Goal: Book appointment/travel/reservation

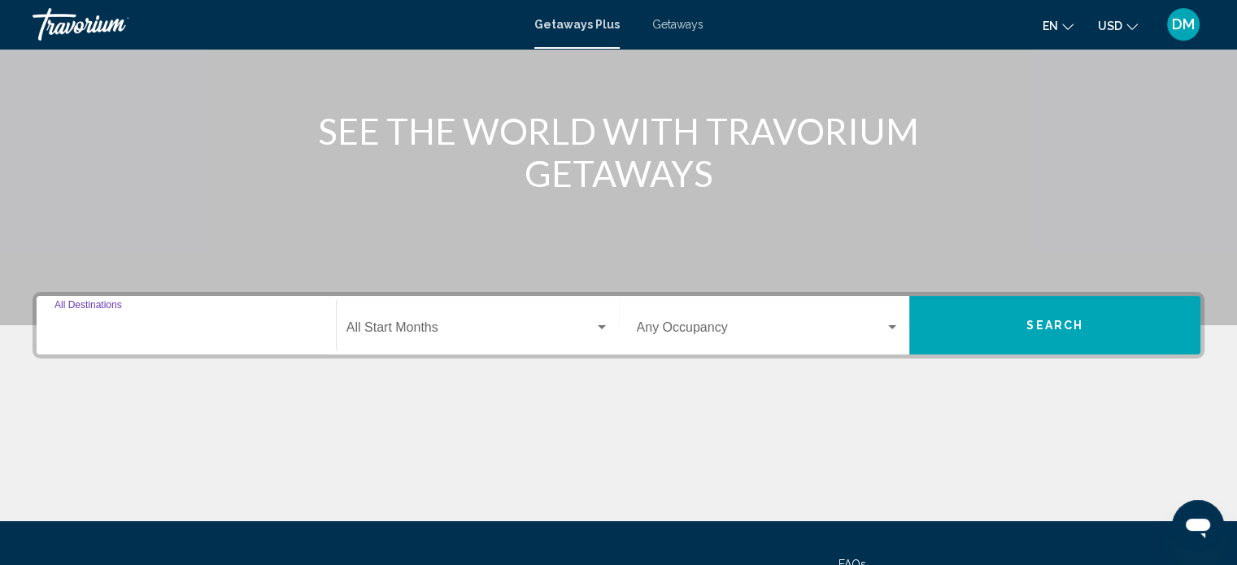
click at [115, 333] on input "Destination All Destinations" at bounding box center [185, 331] width 263 height 15
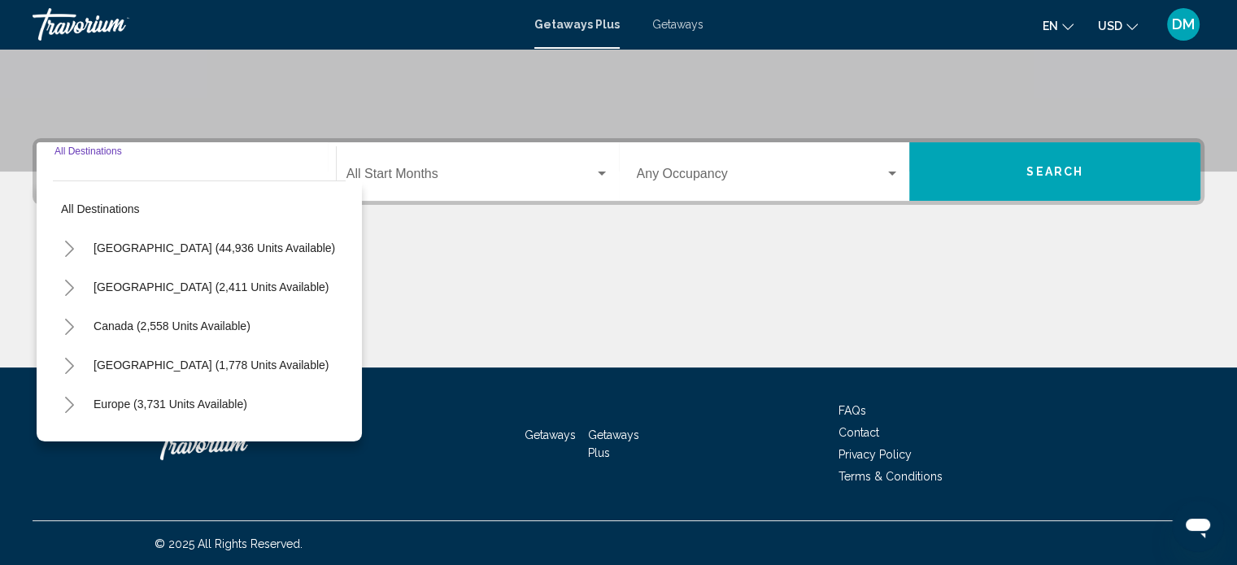
scroll to position [317, 0]
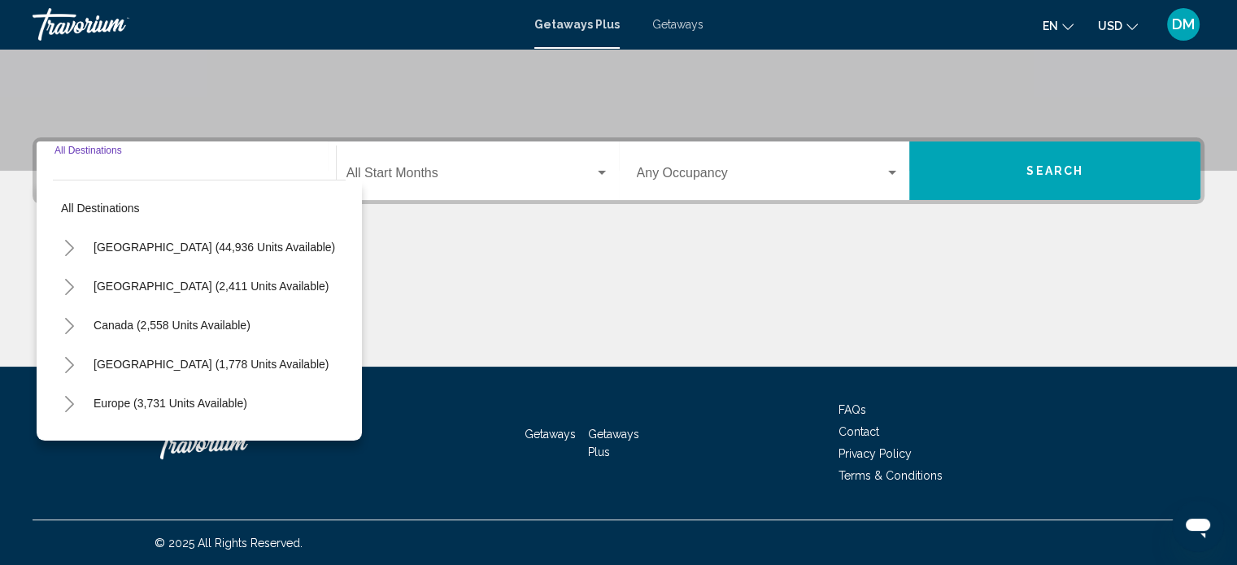
click at [62, 249] on button "Toggle United States (44,936 units available)" at bounding box center [69, 247] width 33 height 33
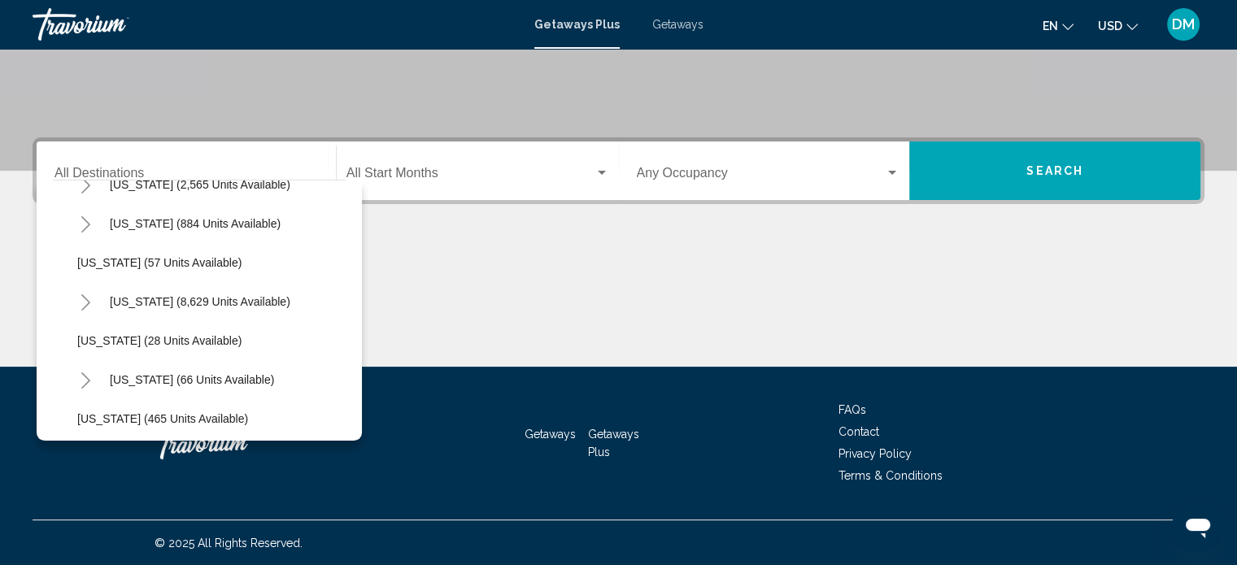
scroll to position [244, 0]
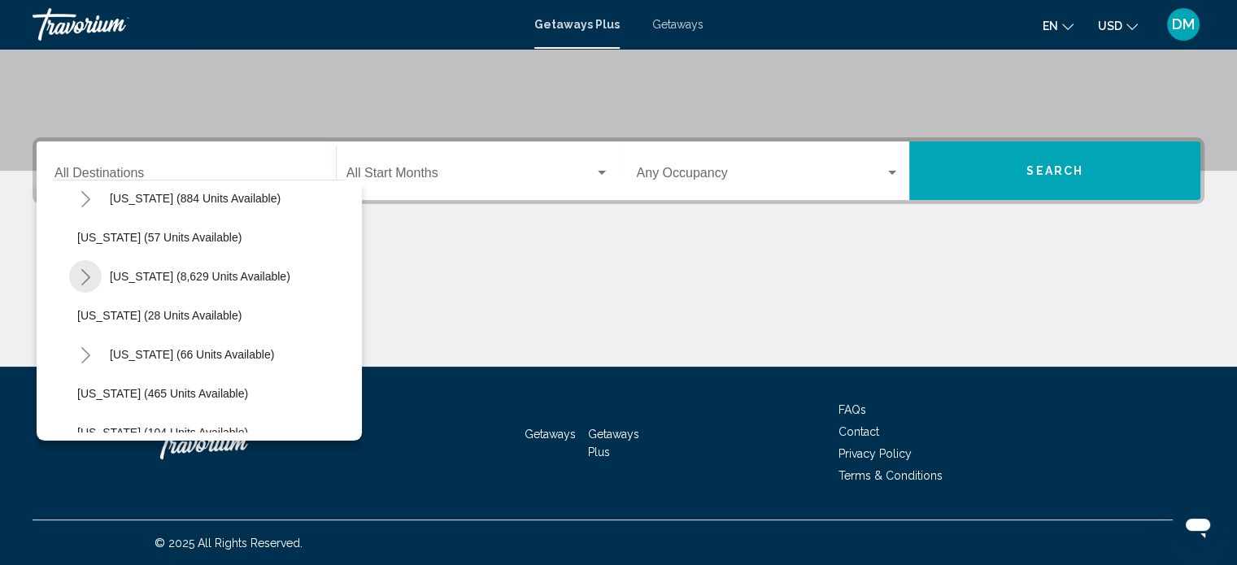
click at [85, 274] on icon "Toggle Florida (8,629 units available)" at bounding box center [86, 277] width 12 height 16
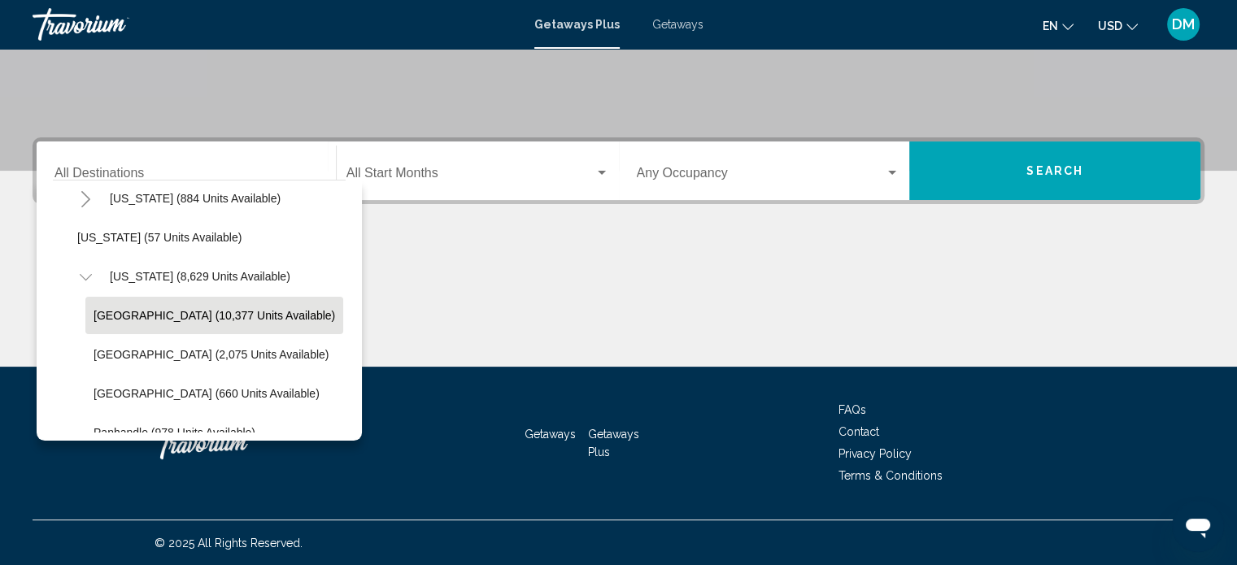
click at [111, 311] on span "[GEOGRAPHIC_DATA] (10,377 units available)" at bounding box center [213, 315] width 241 height 13
type input "**********"
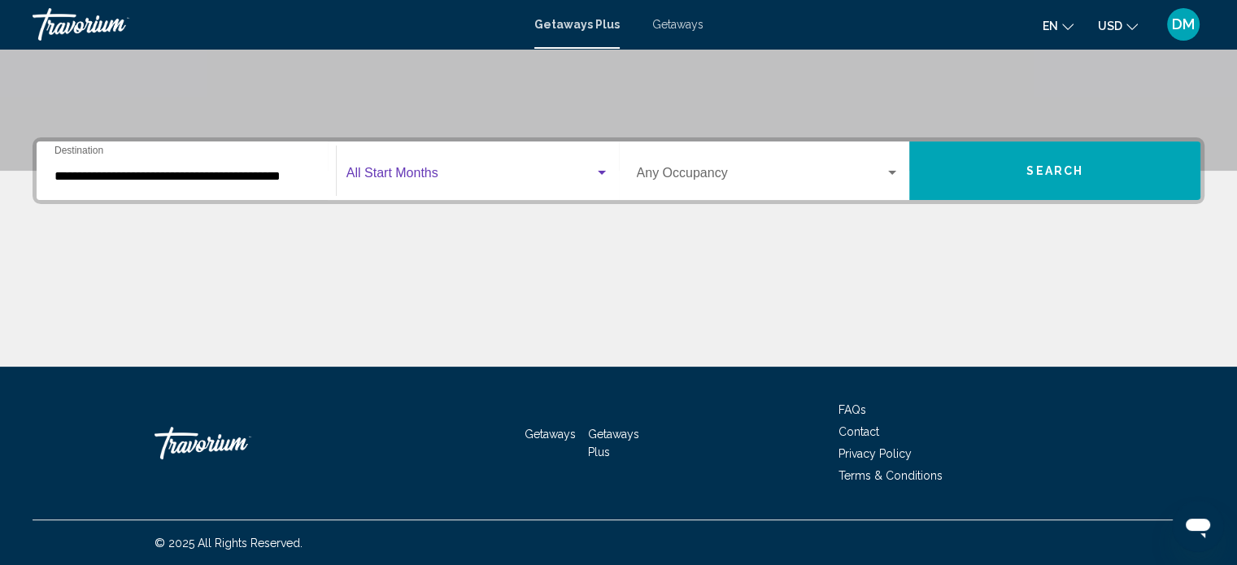
click at [559, 181] on span "Search widget" at bounding box center [470, 176] width 248 height 15
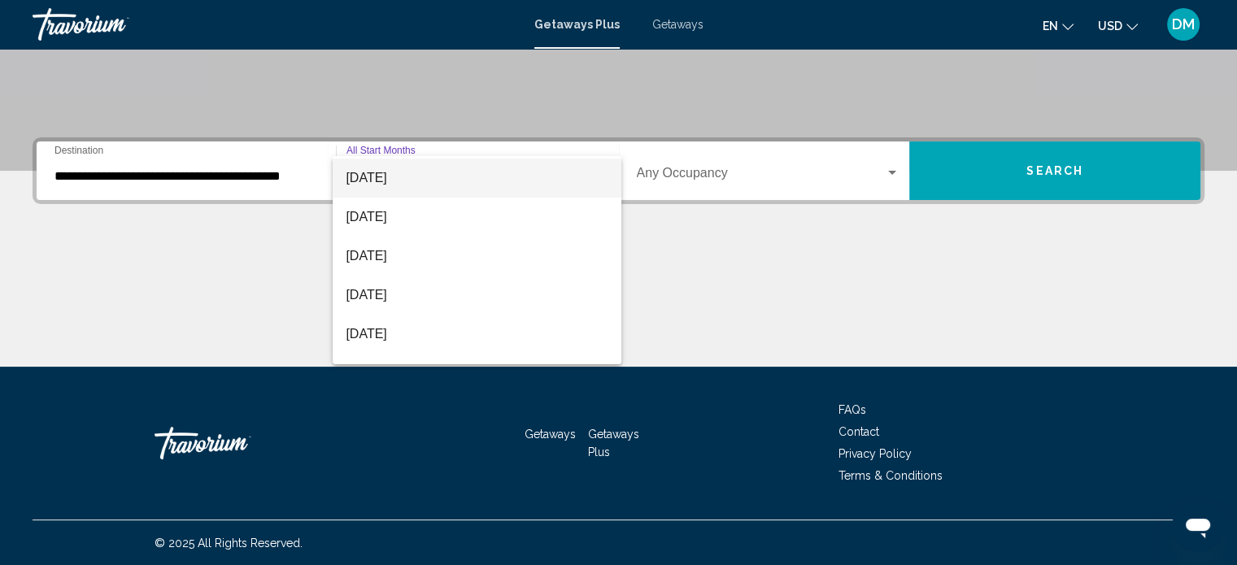
scroll to position [163, 0]
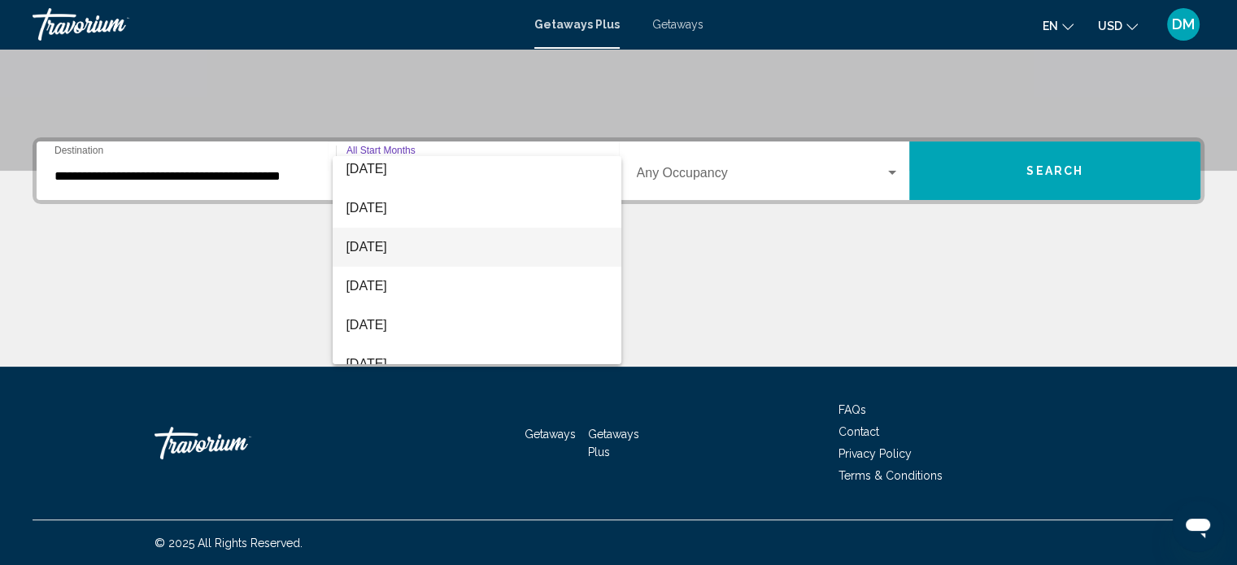
click at [424, 255] on span "[DATE]" at bounding box center [477, 247] width 263 height 39
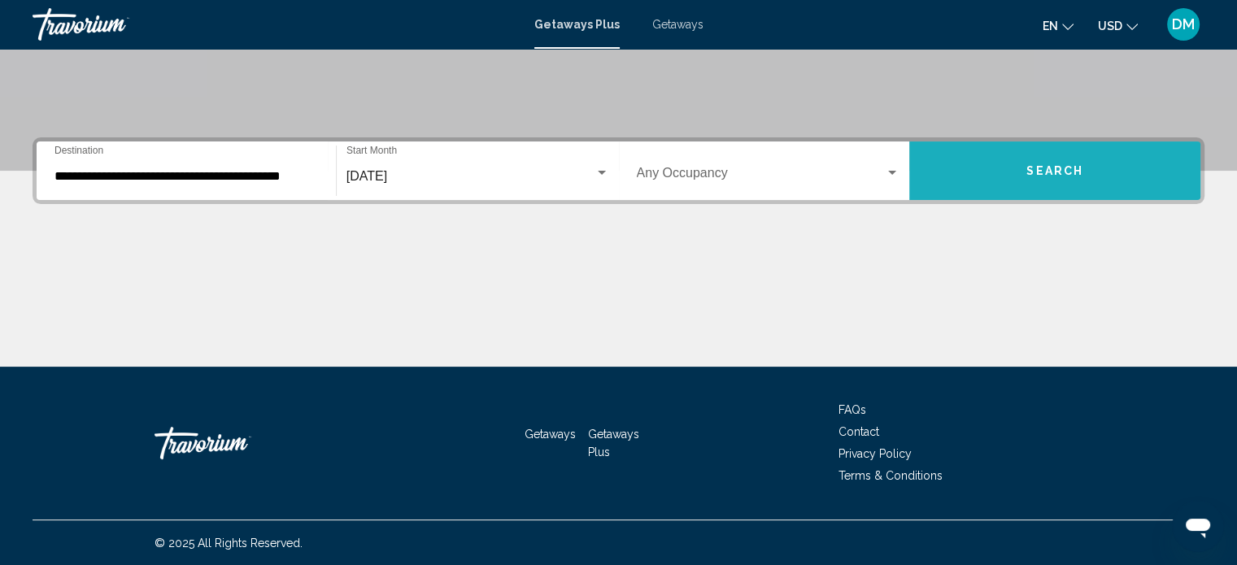
click at [1011, 165] on button "Search" at bounding box center [1054, 170] width 291 height 59
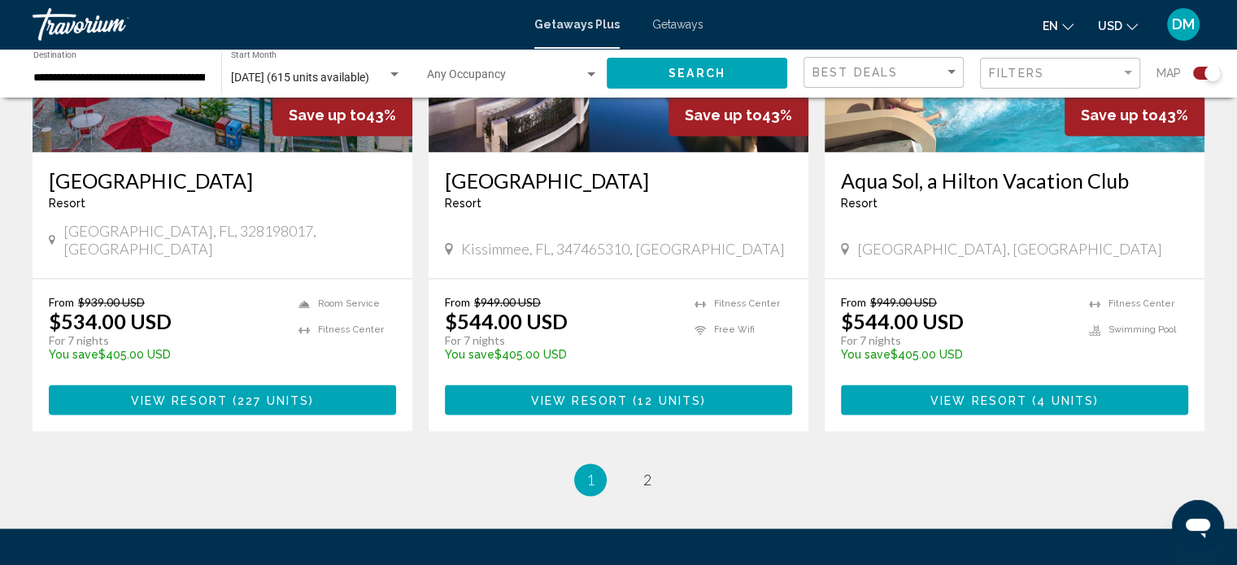
scroll to position [2586, 0]
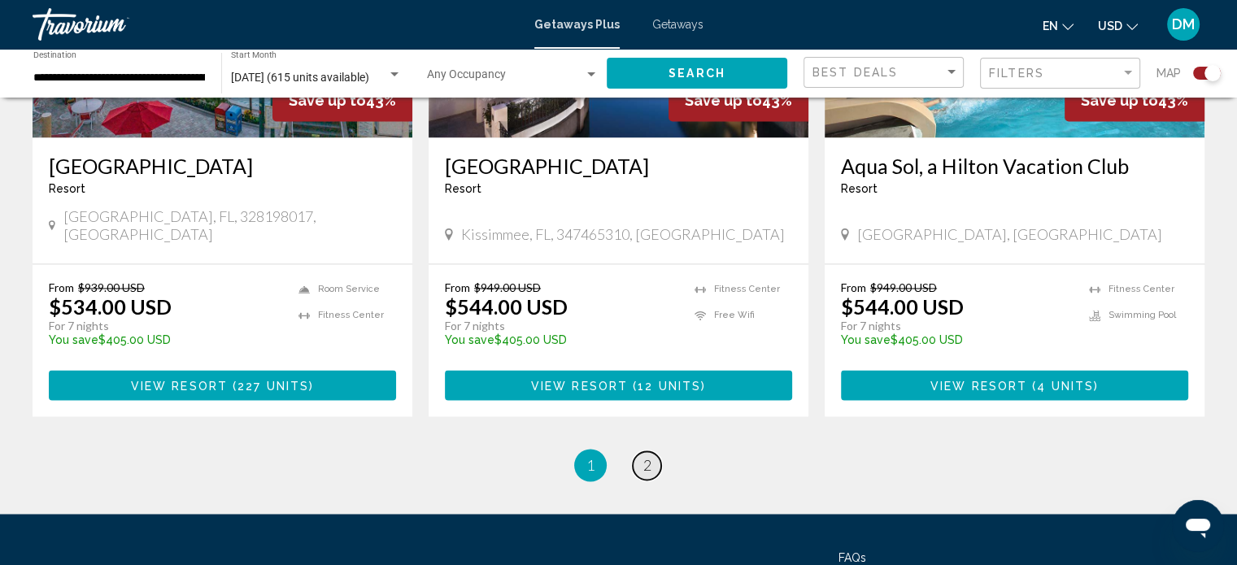
click at [650, 451] on link "page 2" at bounding box center [647, 465] width 28 height 28
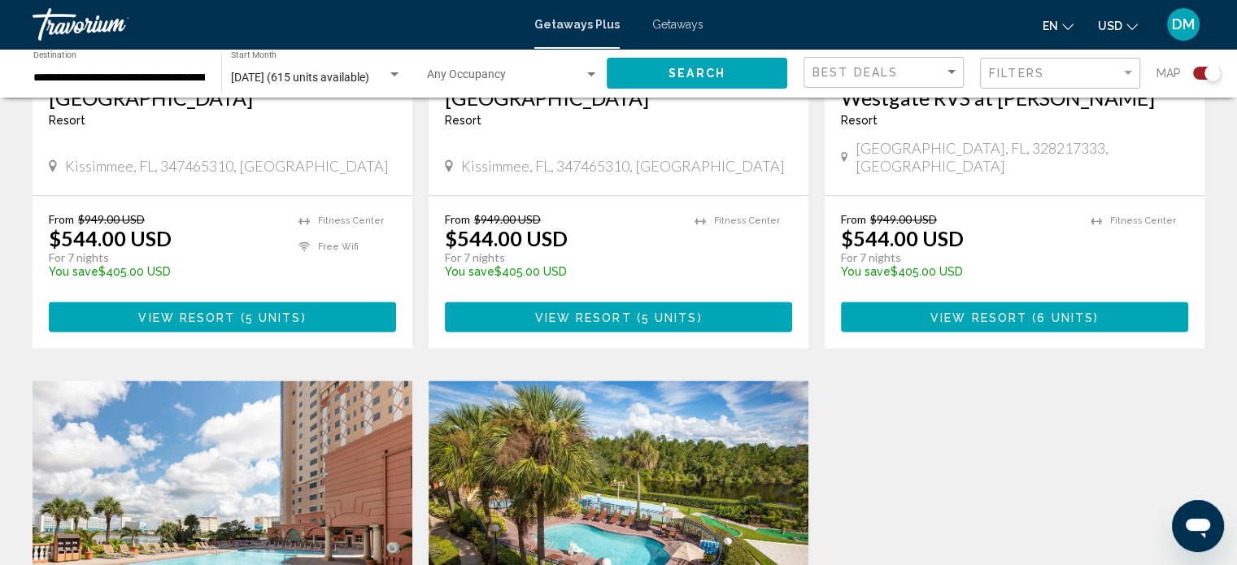
scroll to position [2001, 0]
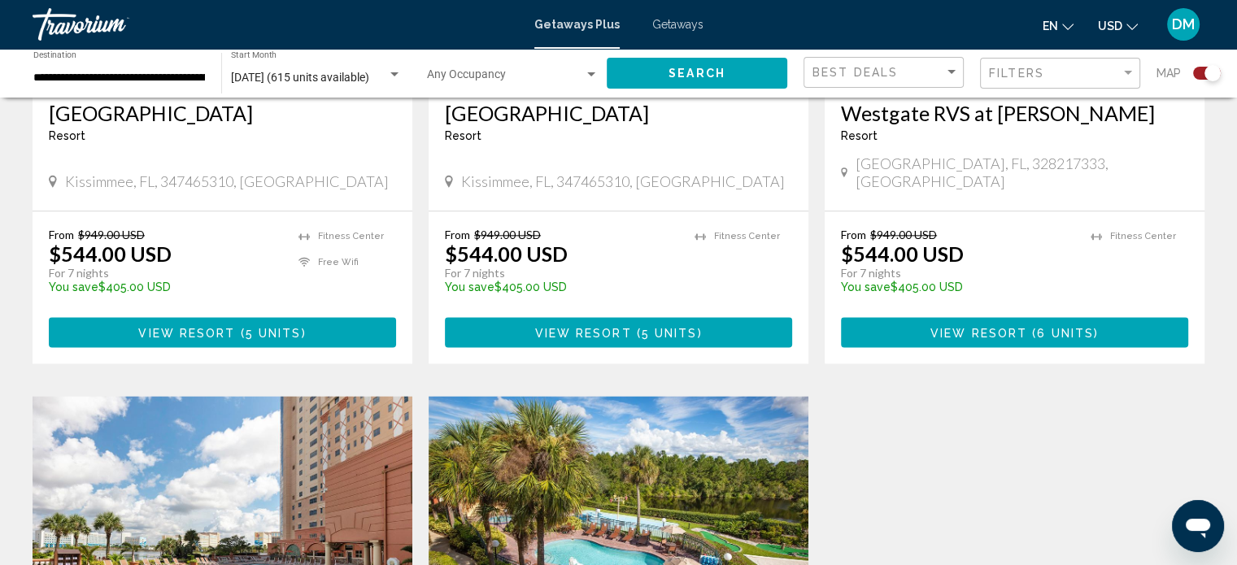
drag, startPoint x: 1248, startPoint y: 409, endPoint x: 963, endPoint y: 468, distance: 291.5
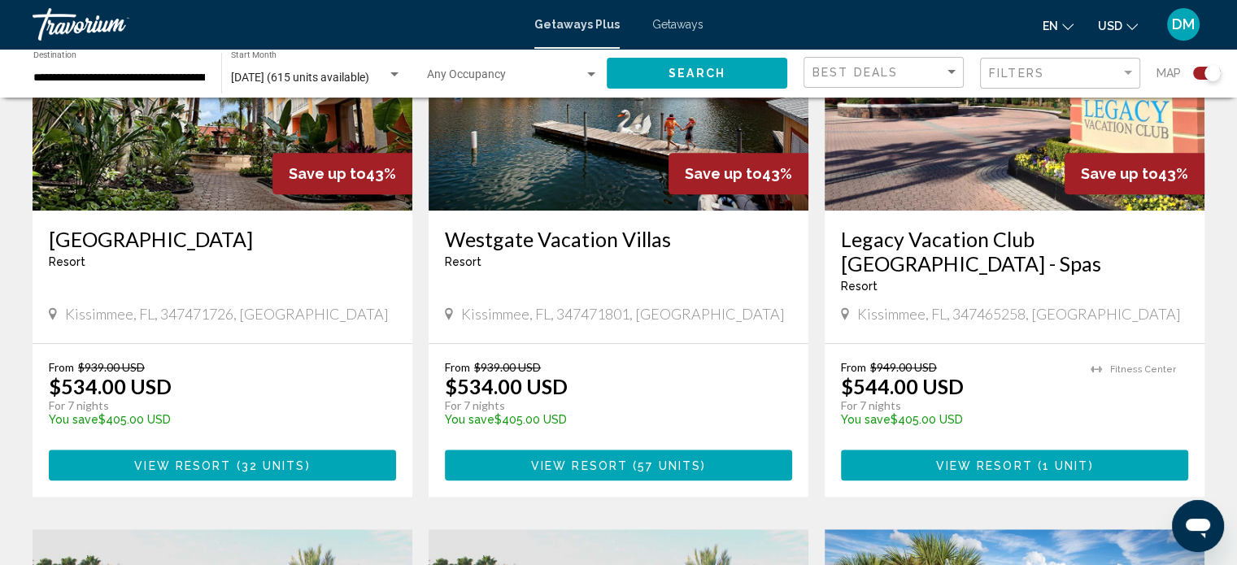
scroll to position [1315, 0]
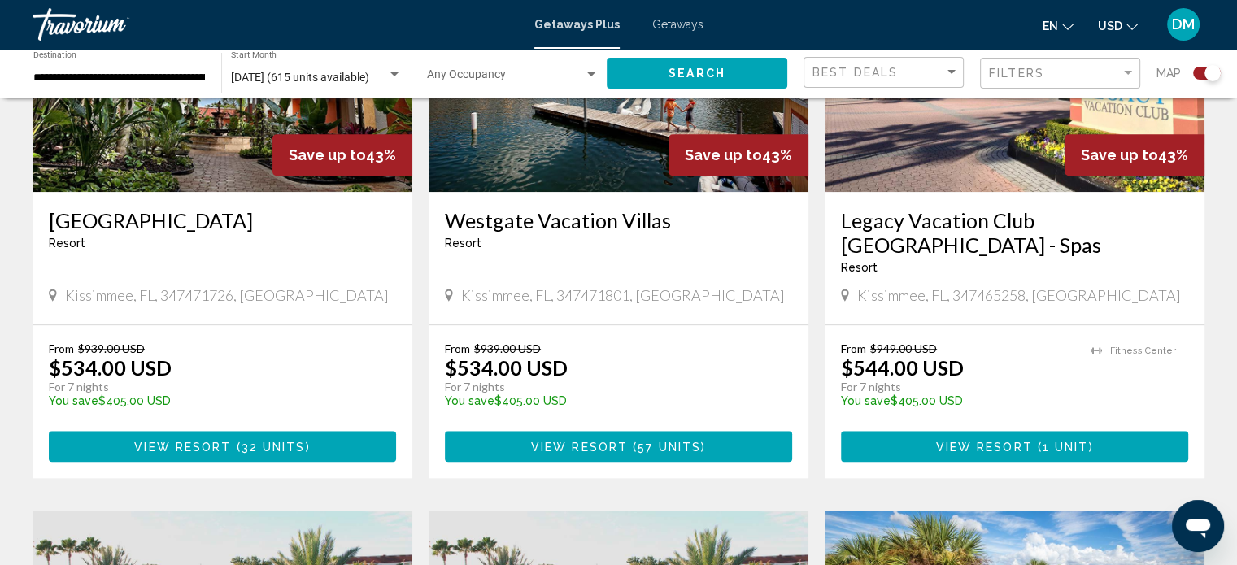
click at [641, 441] on span "57 units" at bounding box center [668, 447] width 63 height 13
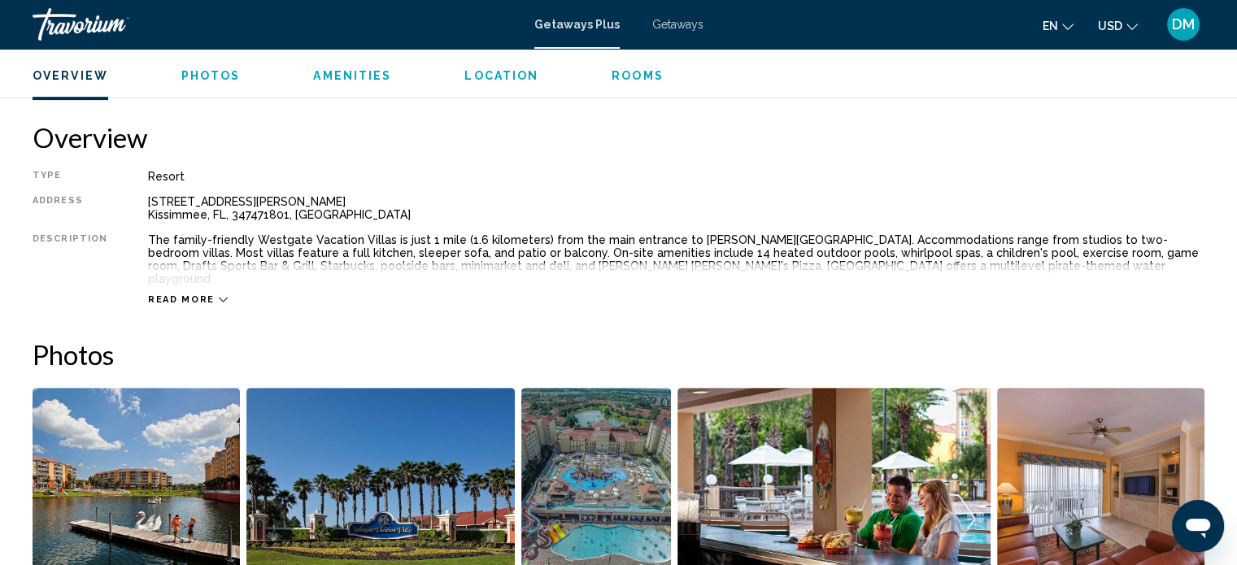
scroll to position [579, 0]
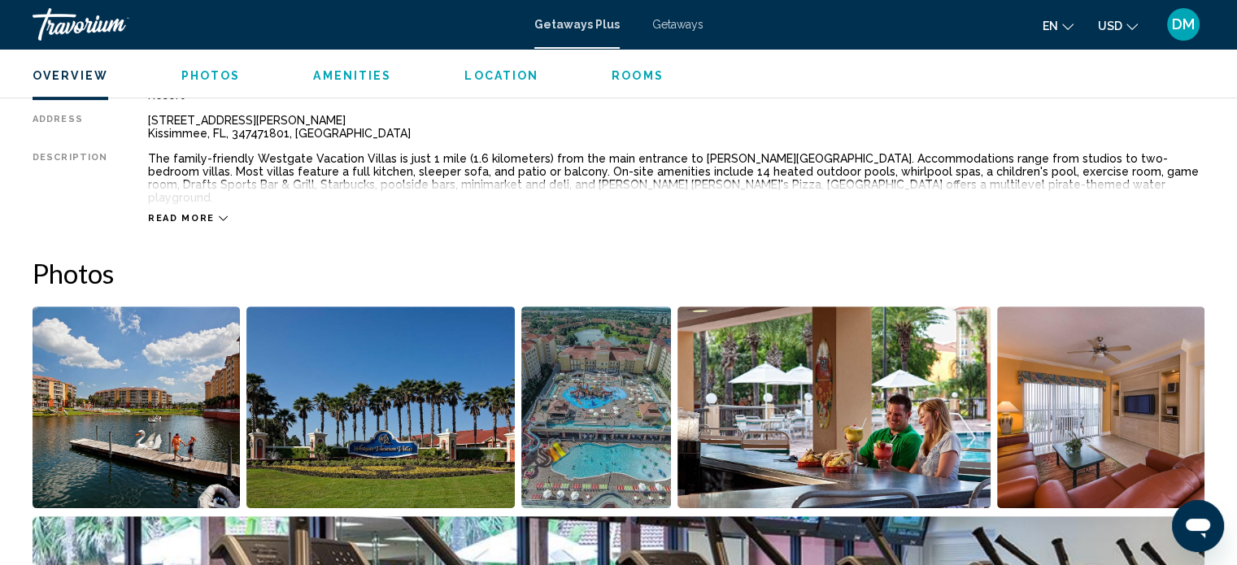
click at [189, 213] on span "Read more" at bounding box center [181, 218] width 67 height 11
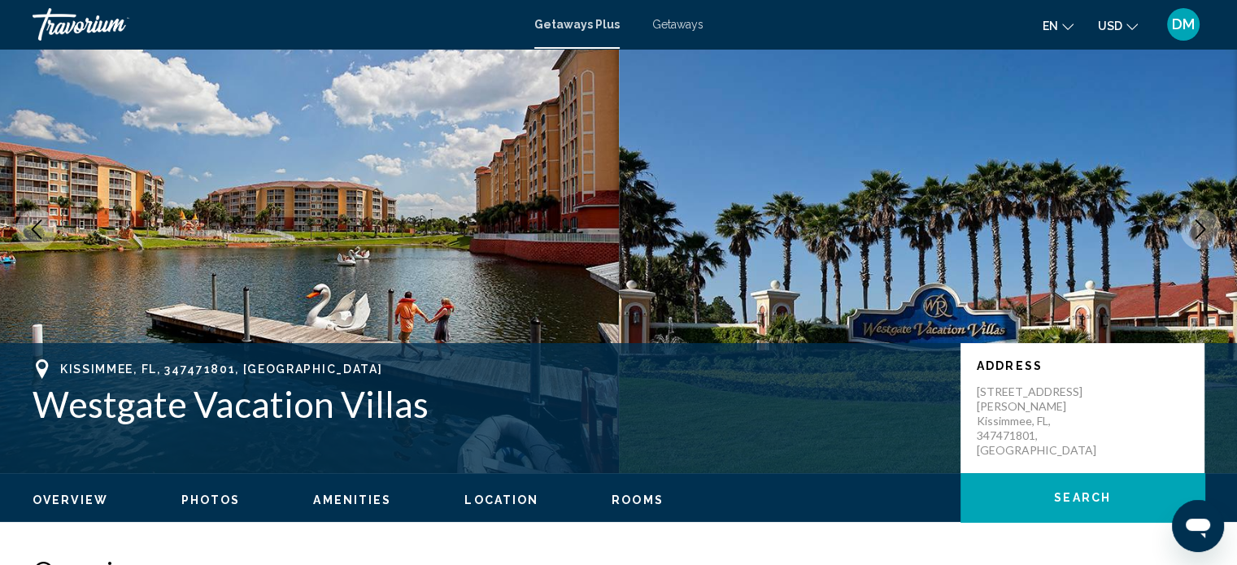
scroll to position [0, 0]
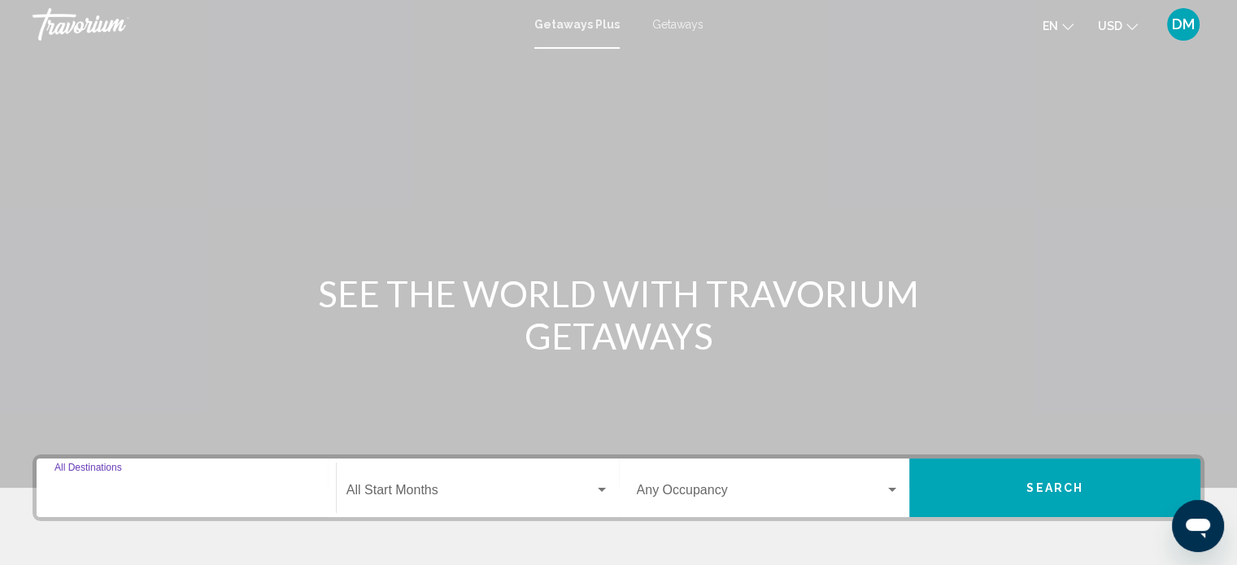
click at [162, 493] on input "Destination All Destinations" at bounding box center [185, 493] width 263 height 15
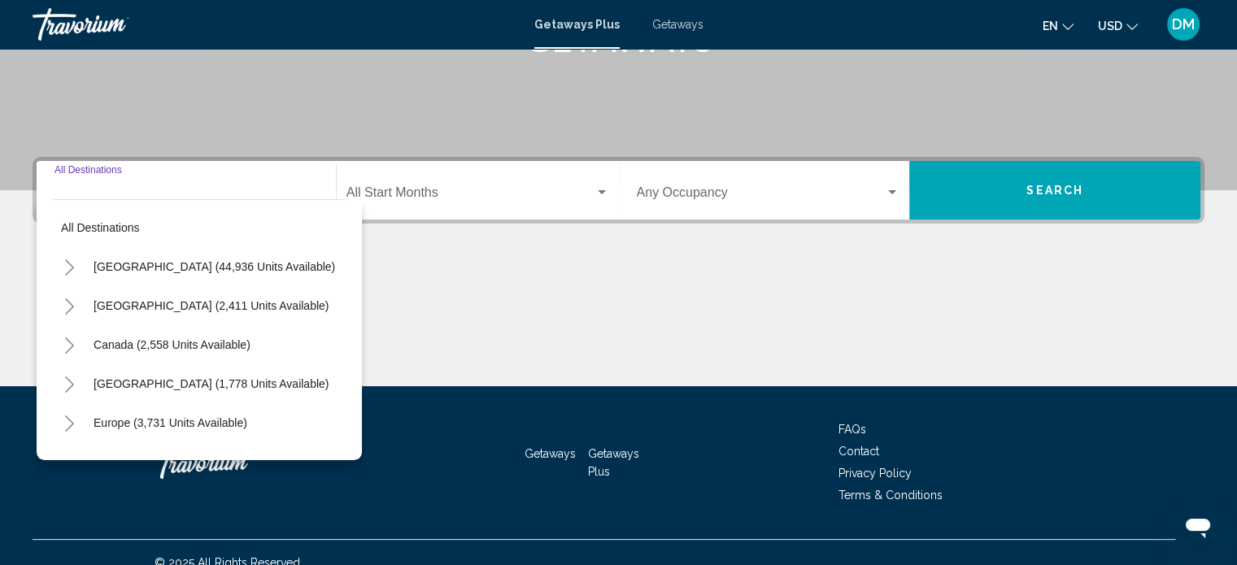
scroll to position [317, 0]
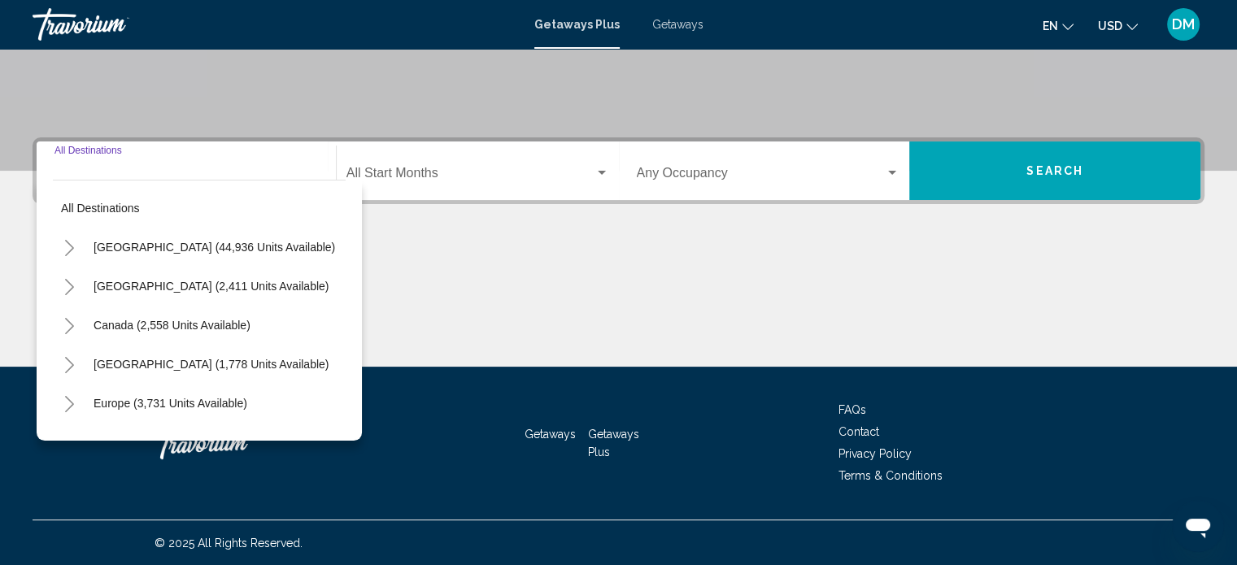
click at [67, 246] on icon "Toggle United States (44,936 units available)" at bounding box center [69, 248] width 12 height 16
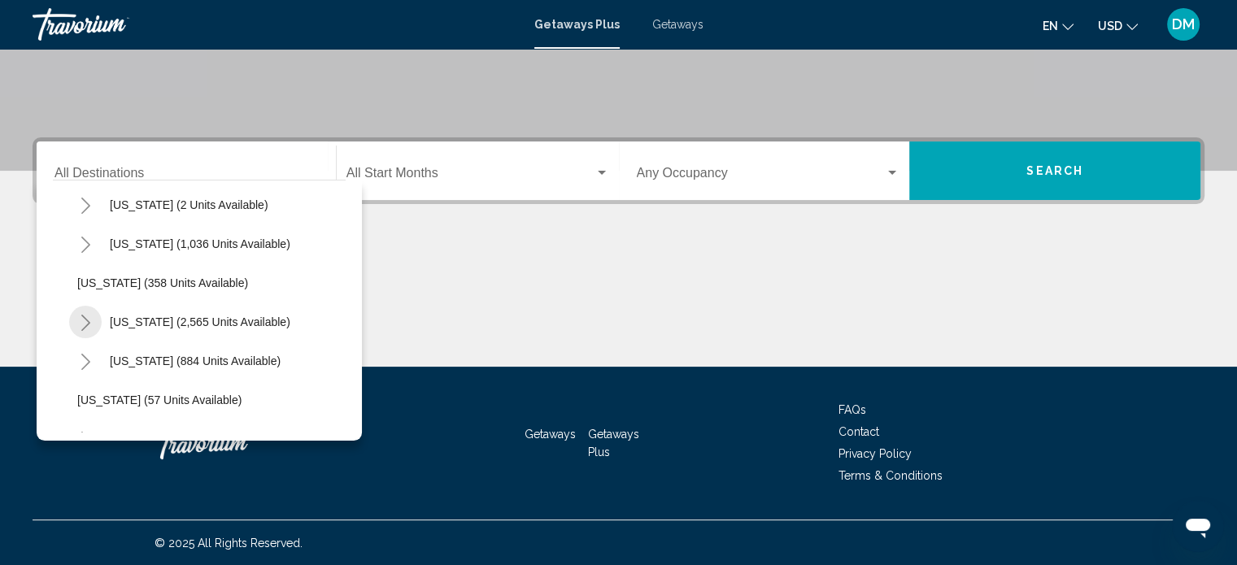
click at [83, 324] on icon "Toggle California (2,565 units available)" at bounding box center [86, 323] width 12 height 16
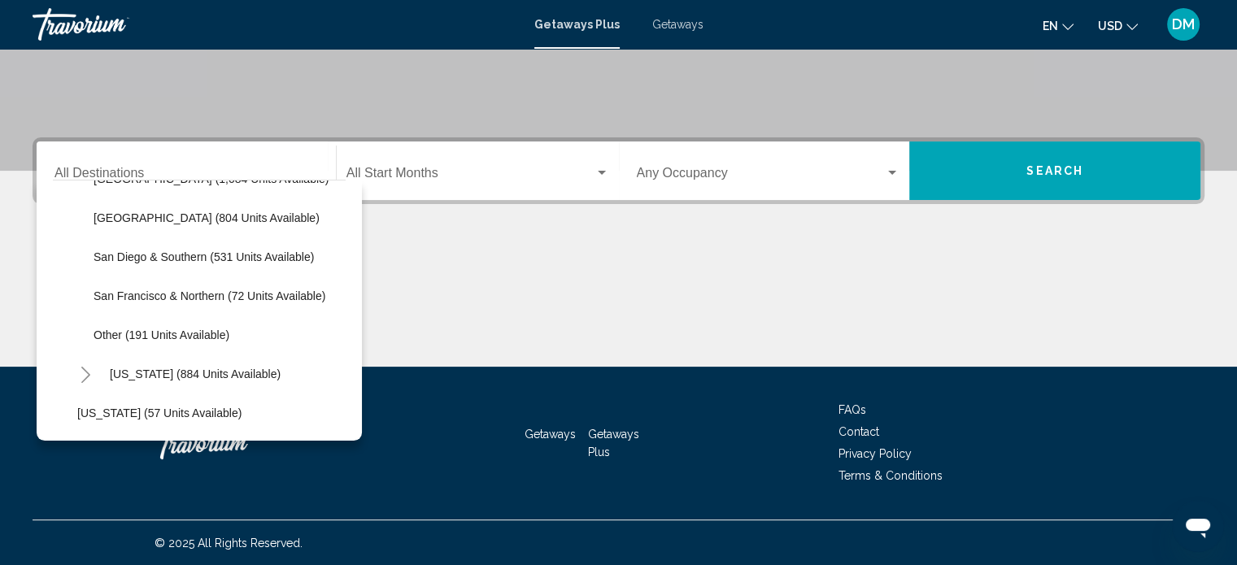
scroll to position [325, 0]
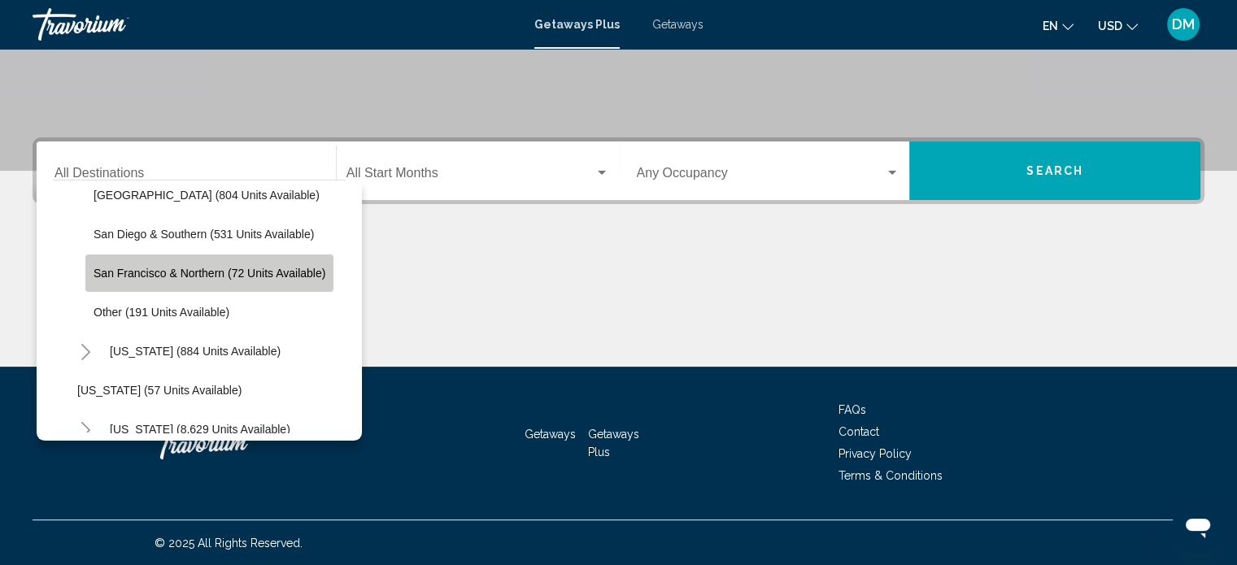
click at [128, 272] on span "San Francisco & Northern (72 units available)" at bounding box center [209, 273] width 232 height 13
type input "**********"
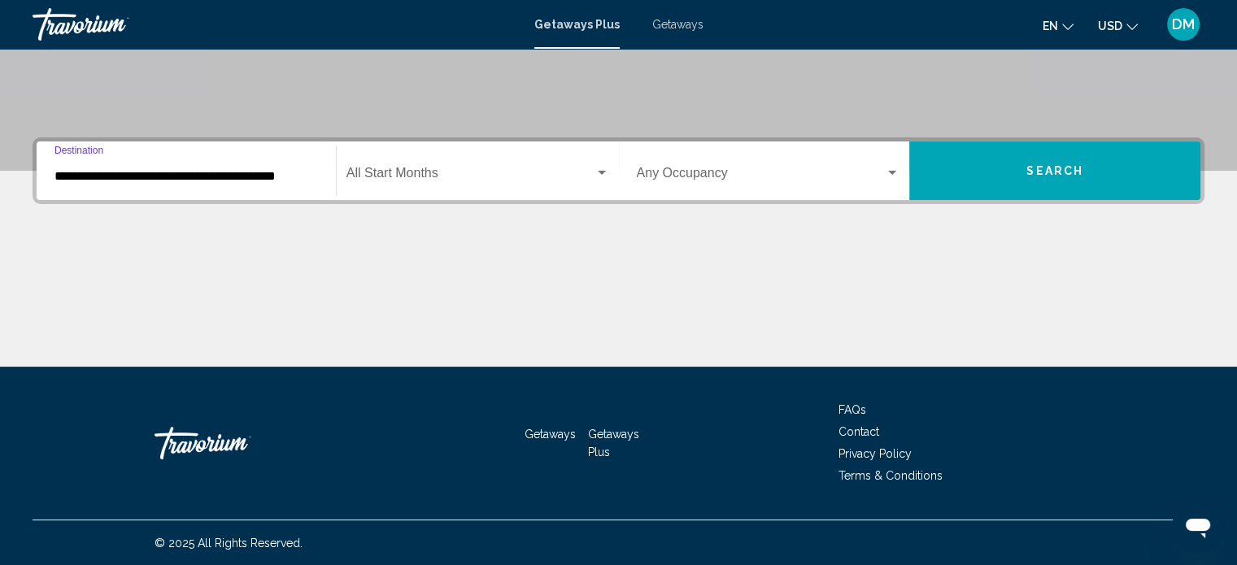
click at [530, 178] on span "Search widget" at bounding box center [470, 176] width 248 height 15
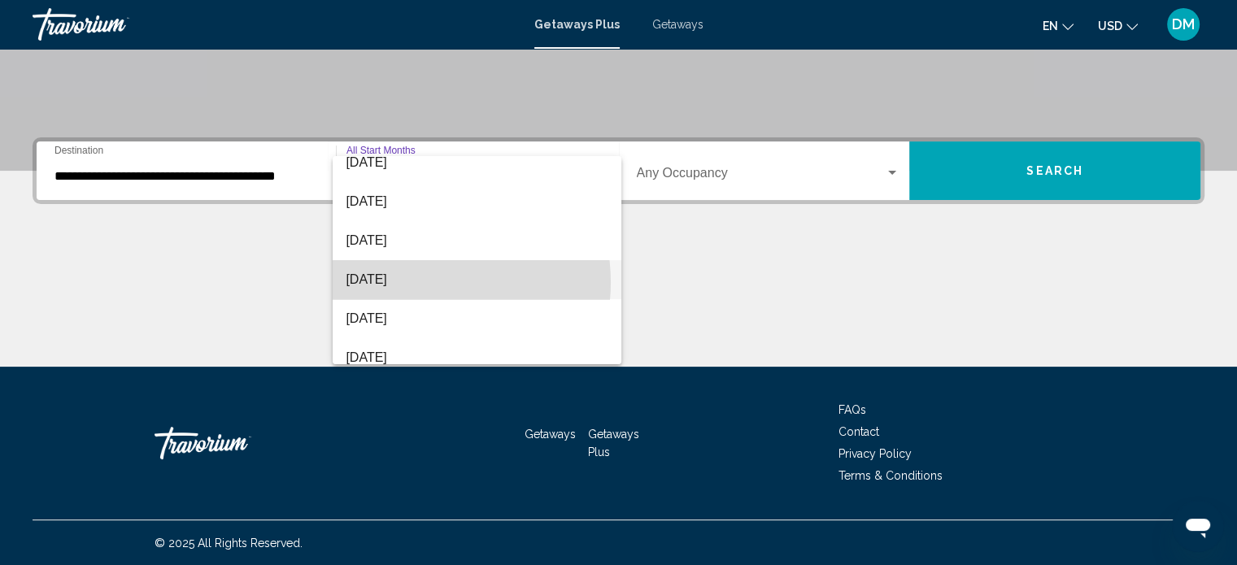
click at [421, 282] on span "[DATE]" at bounding box center [477, 279] width 263 height 39
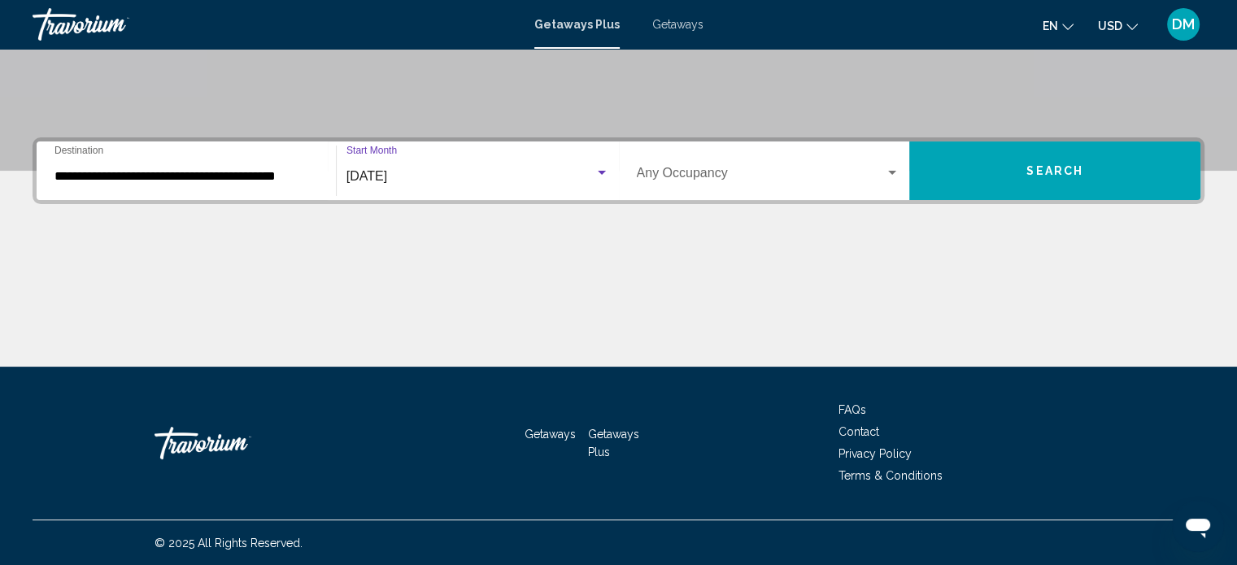
click at [1011, 165] on button "Search" at bounding box center [1054, 170] width 291 height 59
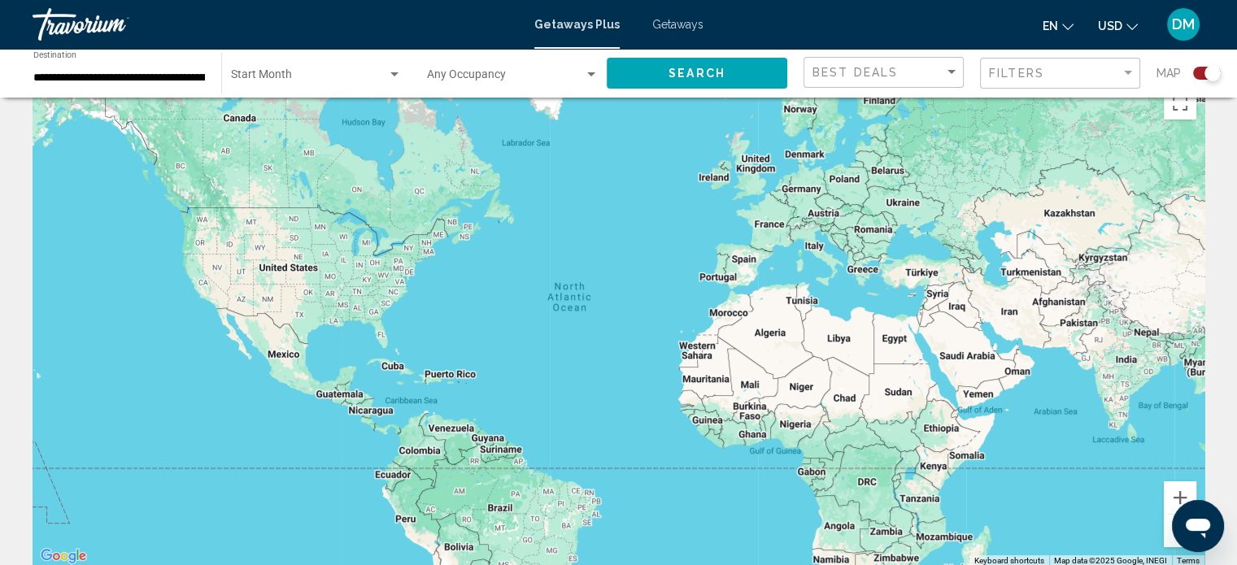
scroll to position [25, 0]
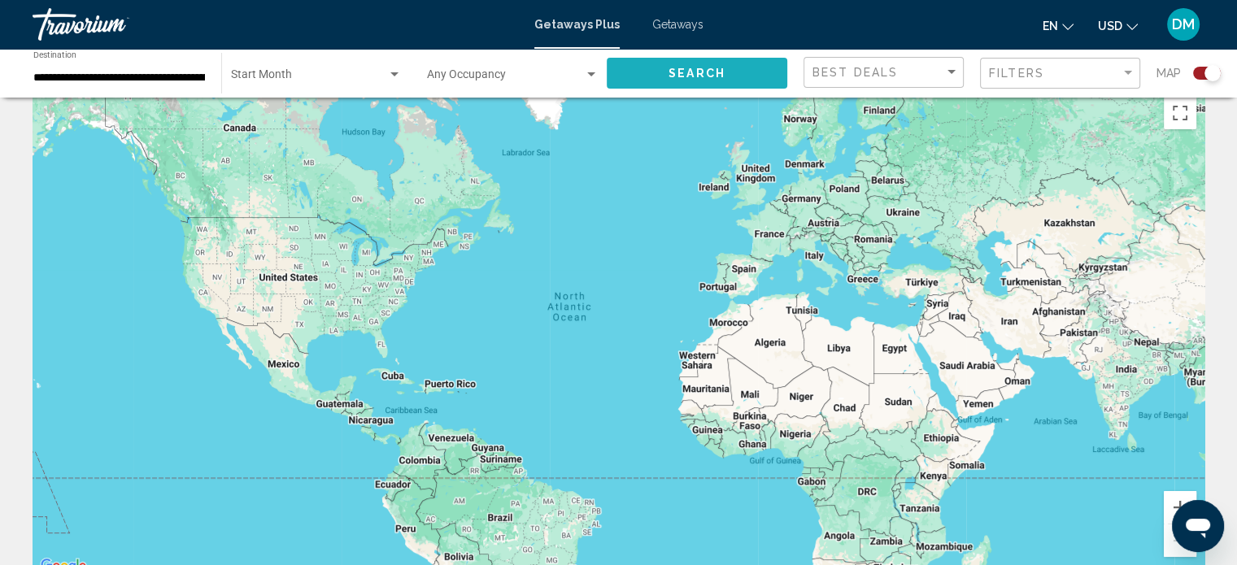
click at [673, 80] on button "Search" at bounding box center [697, 73] width 180 height 30
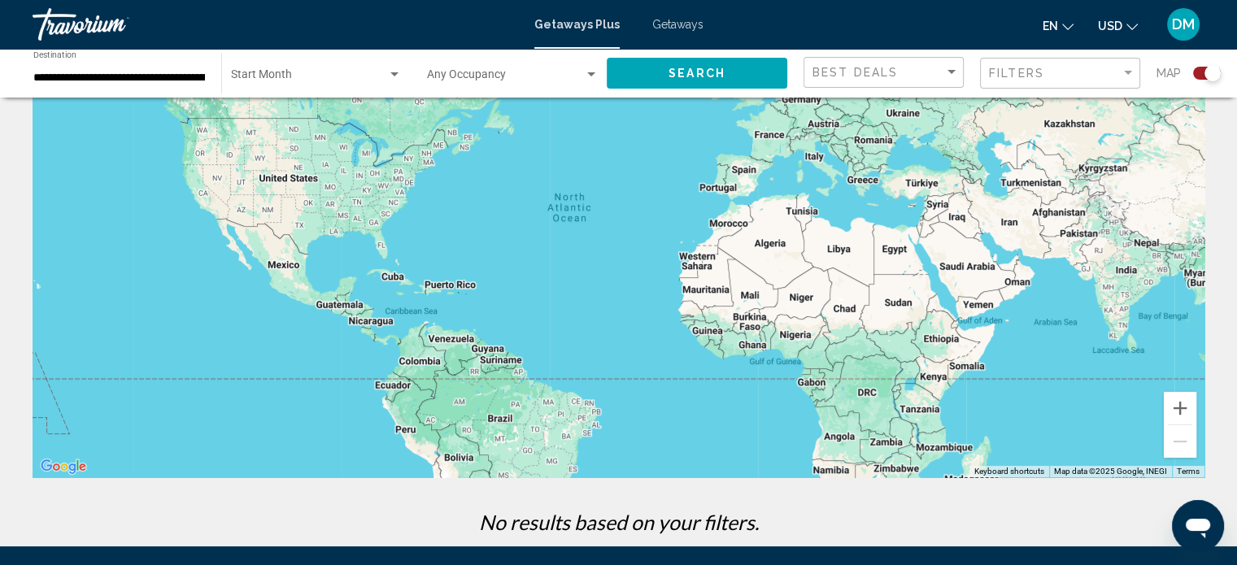
scroll to position [0, 0]
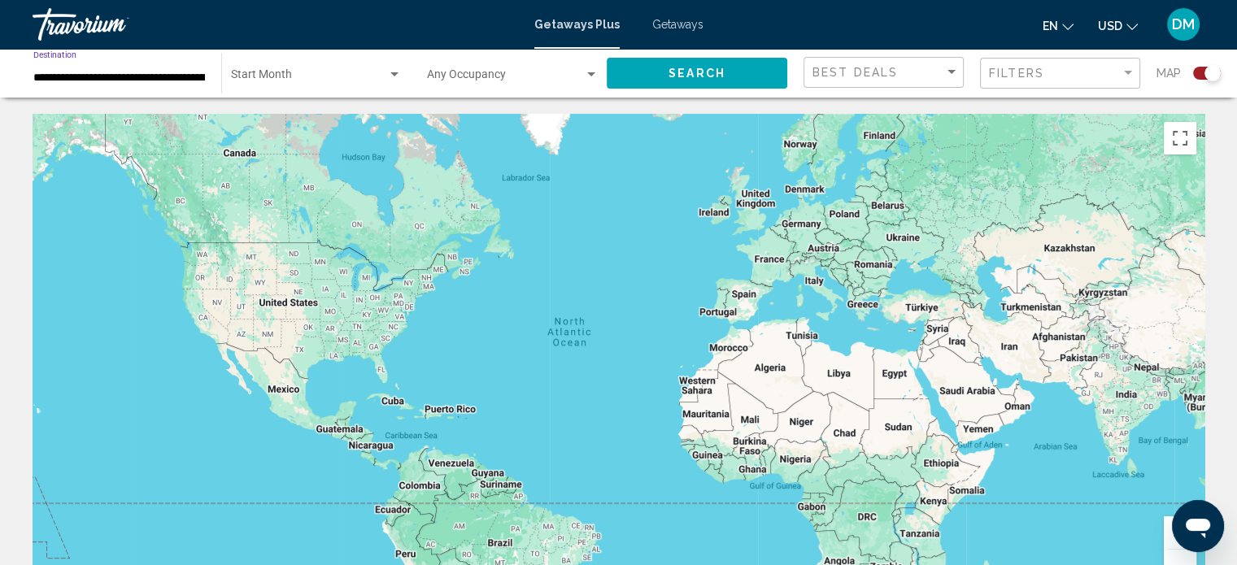
click at [173, 80] on input "**********" at bounding box center [119, 78] width 172 height 13
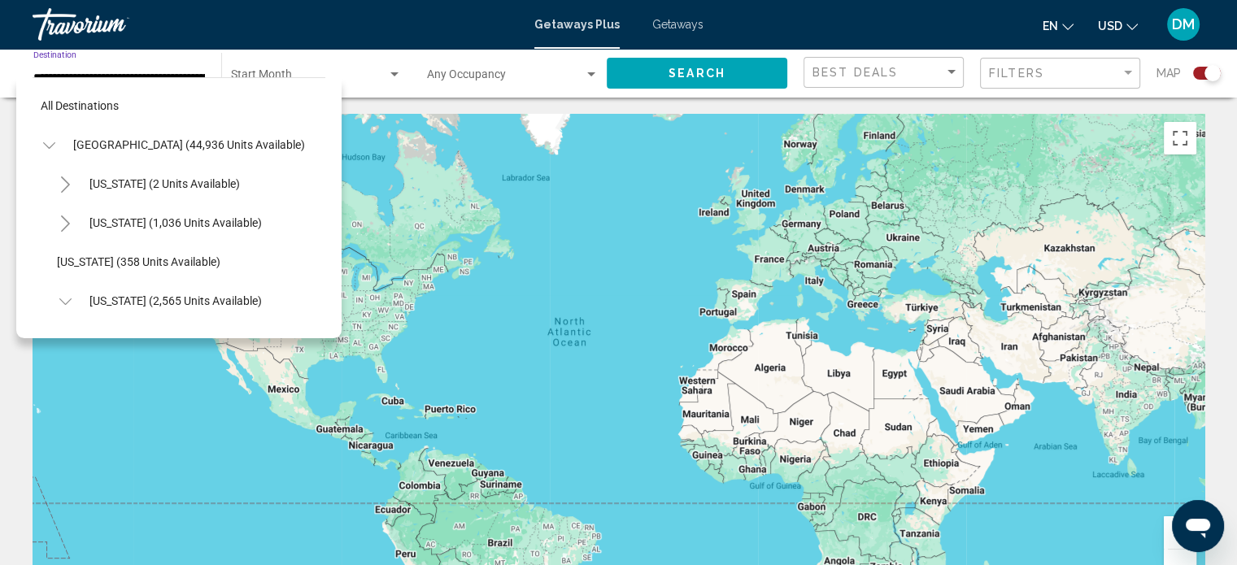
scroll to position [298, 0]
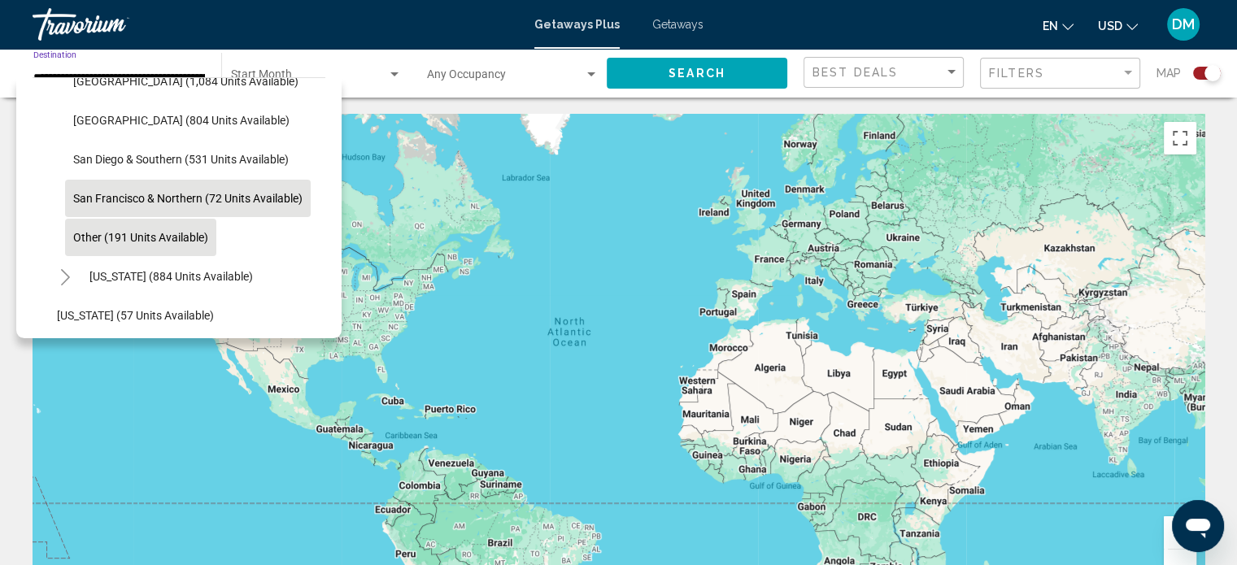
click at [73, 240] on span "Other (191 units available)" at bounding box center [140, 237] width 135 height 13
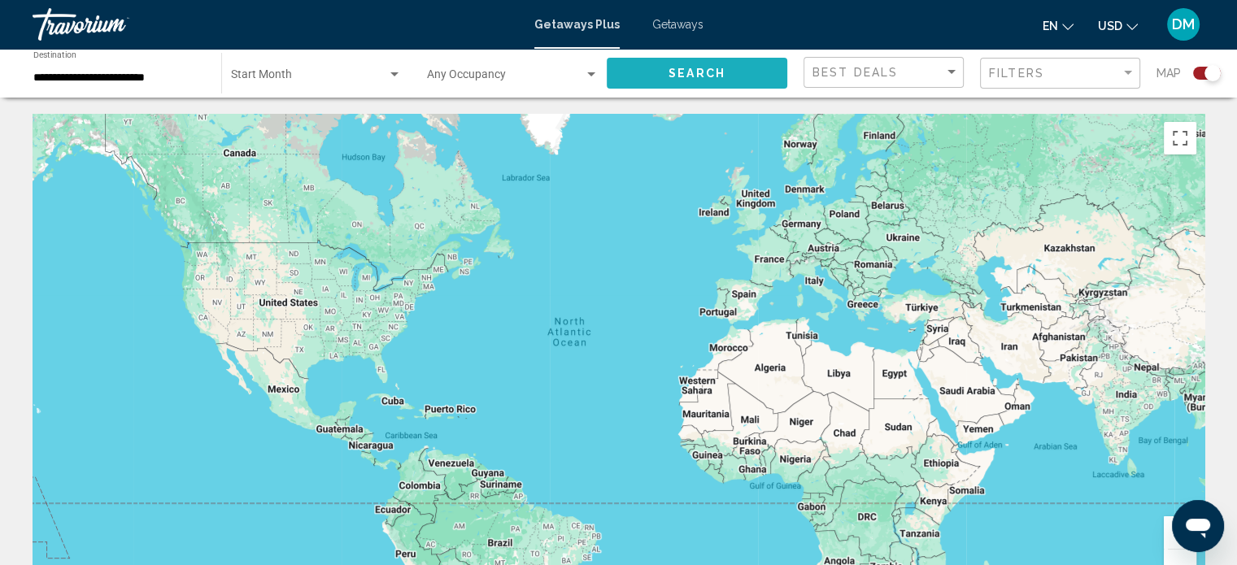
click at [728, 67] on button "Search" at bounding box center [697, 73] width 180 height 30
click at [55, 78] on input "**********" at bounding box center [119, 78] width 172 height 13
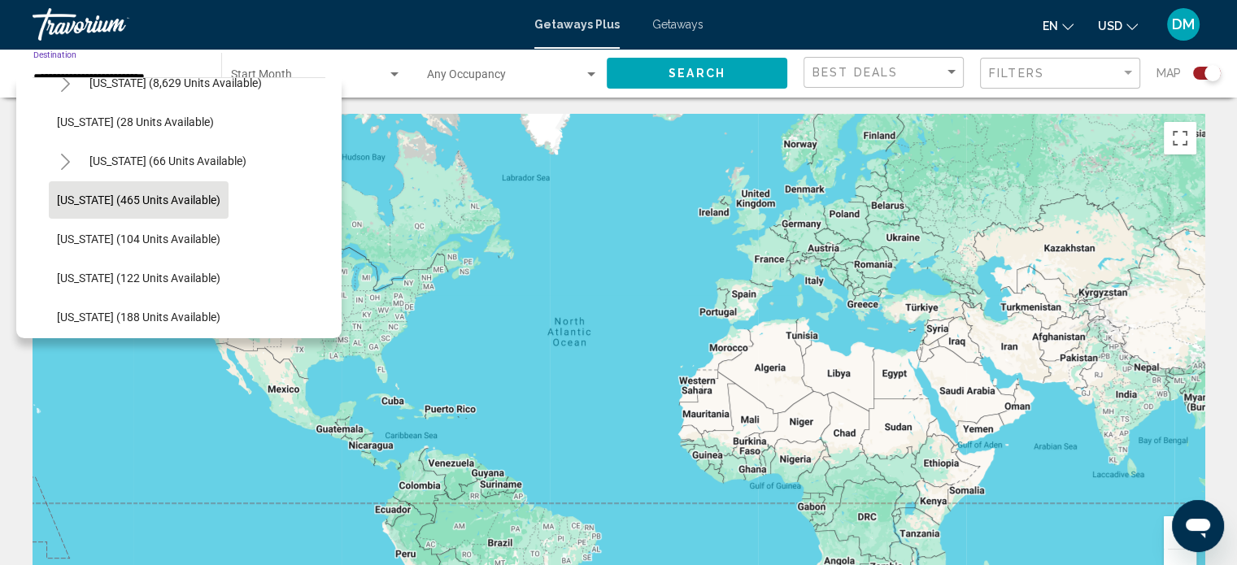
scroll to position [488, 0]
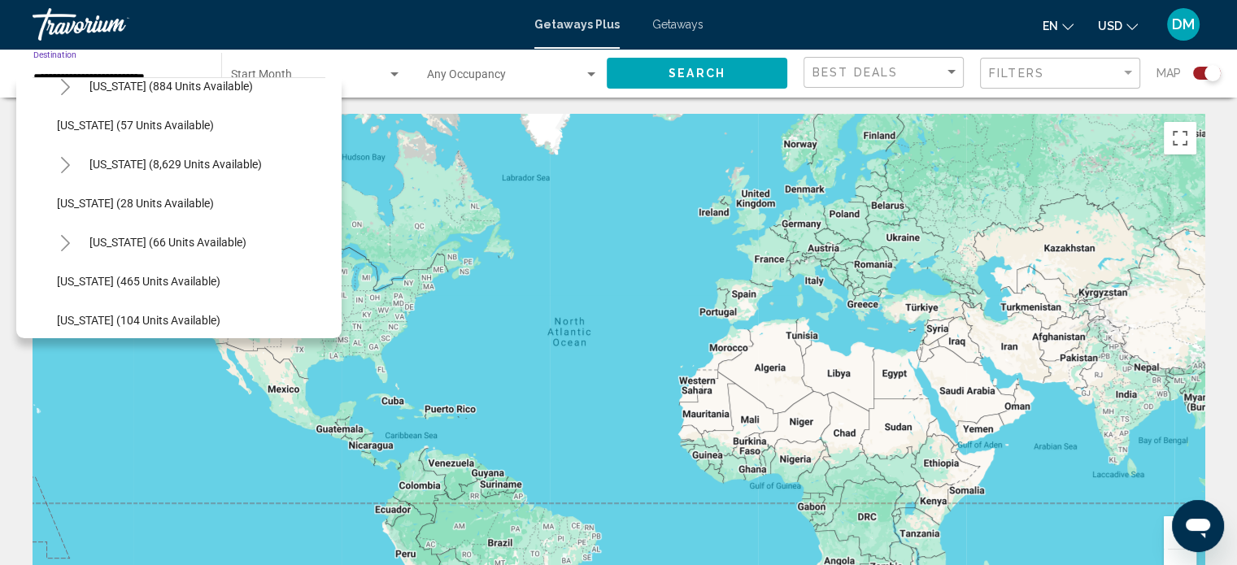
click at [59, 162] on icon "Toggle Florida (8,629 units available)" at bounding box center [65, 165] width 12 height 16
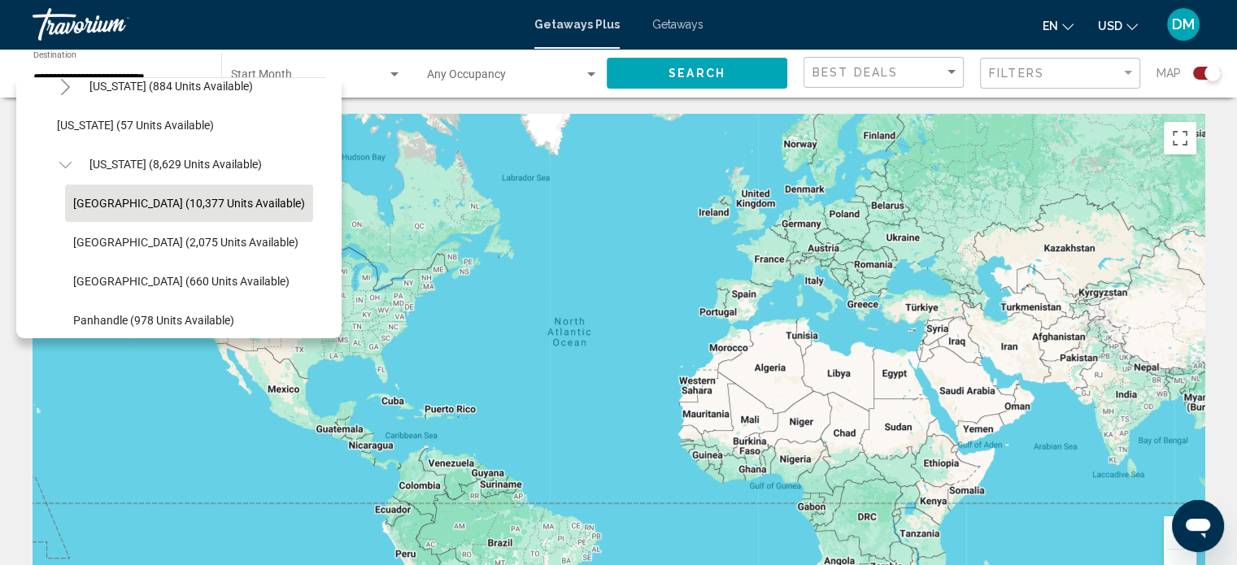
click at [82, 198] on span "[GEOGRAPHIC_DATA] (10,377 units available)" at bounding box center [189, 203] width 232 height 13
type input "**********"
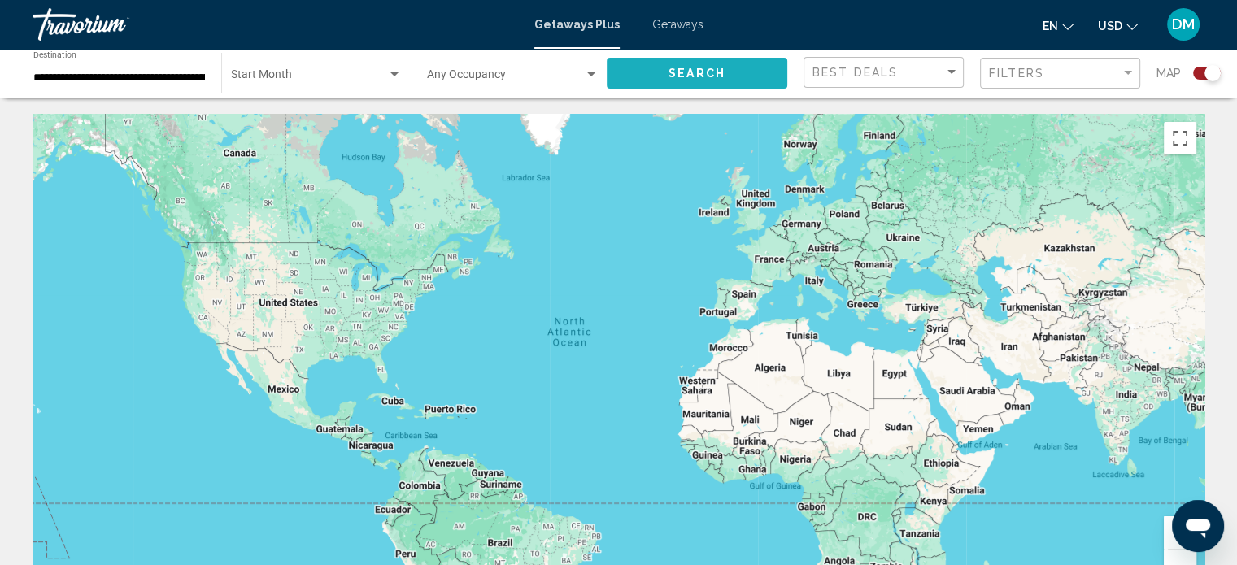
click at [688, 67] on span "Search" at bounding box center [696, 73] width 57 height 13
click at [348, 77] on span "Search widget" at bounding box center [309, 78] width 156 height 13
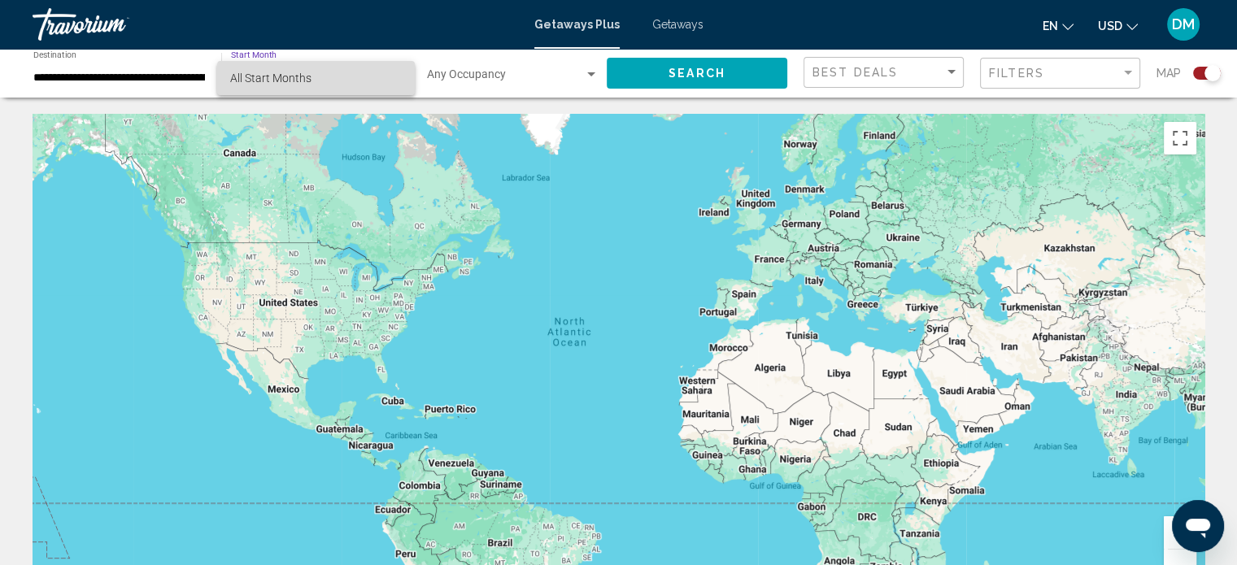
click at [343, 84] on span "All Start Months" at bounding box center [315, 78] width 171 height 34
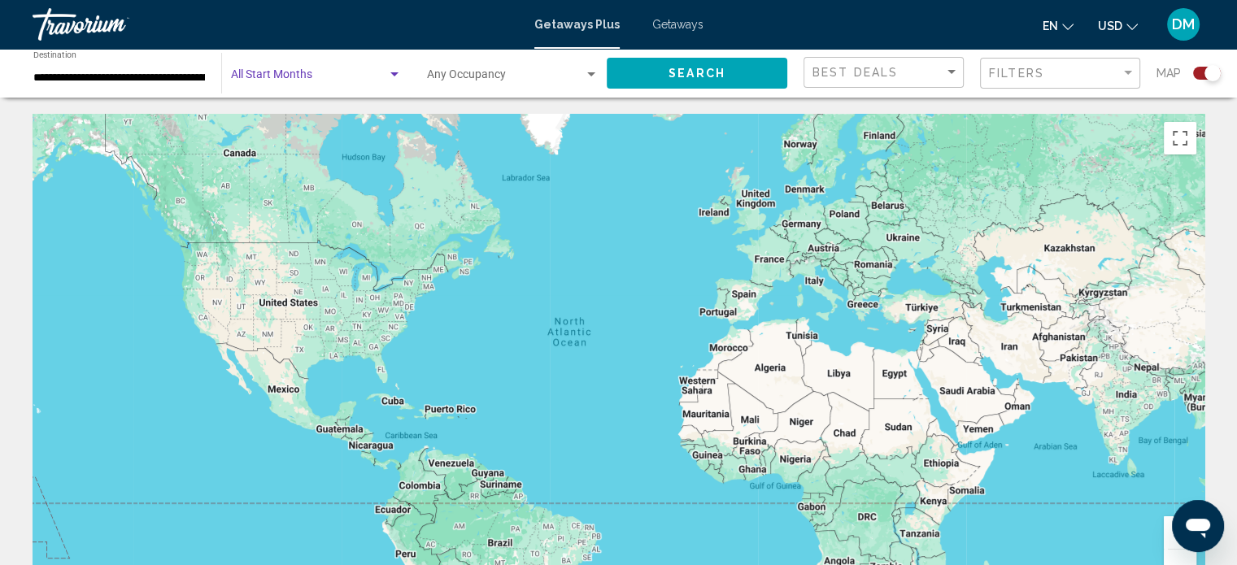
click at [398, 70] on div "Search widget" at bounding box center [394, 74] width 15 height 13
click at [396, 71] on span "All Start Months" at bounding box center [315, 78] width 171 height 34
click at [296, 72] on span "Search widget" at bounding box center [309, 78] width 156 height 13
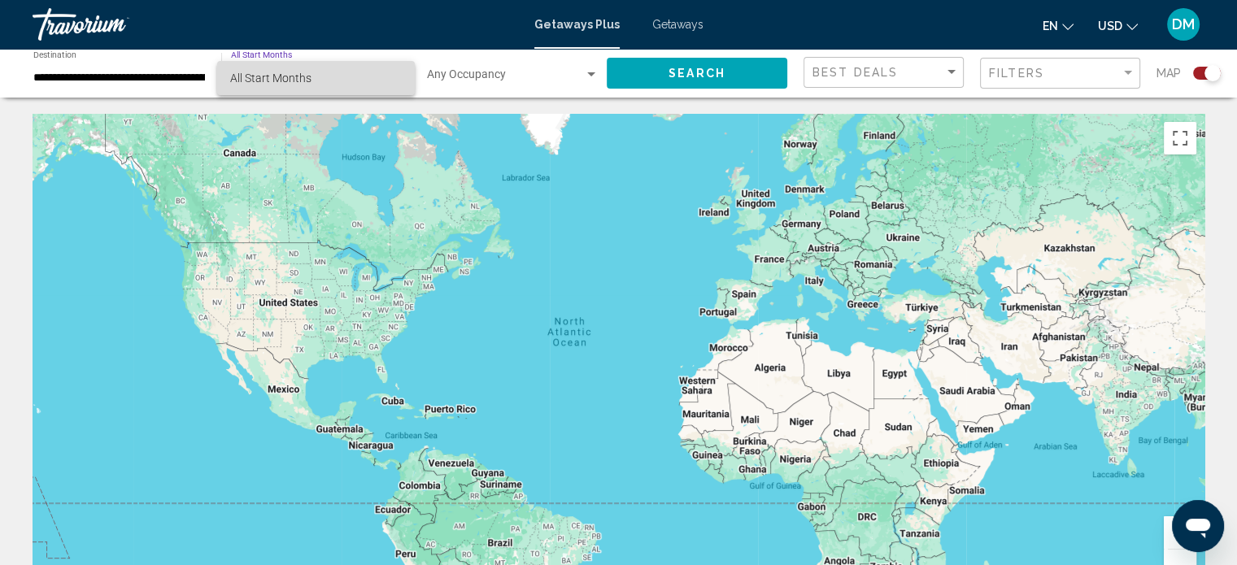
click at [322, 77] on span "All Start Months" at bounding box center [315, 78] width 171 height 34
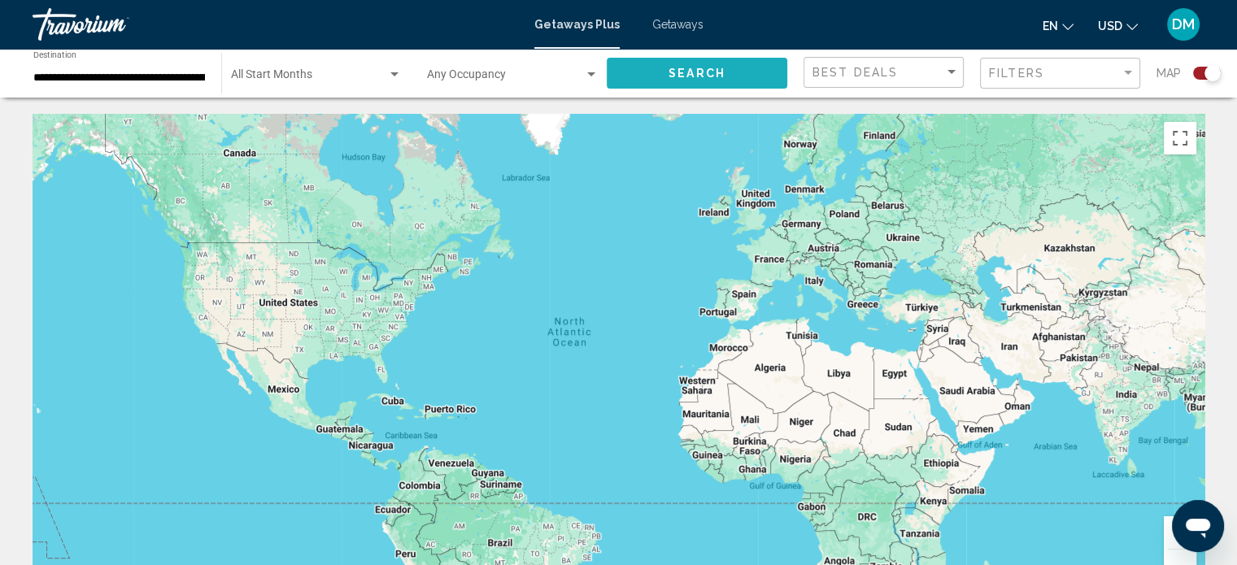
click at [676, 78] on span "Search" at bounding box center [696, 73] width 57 height 13
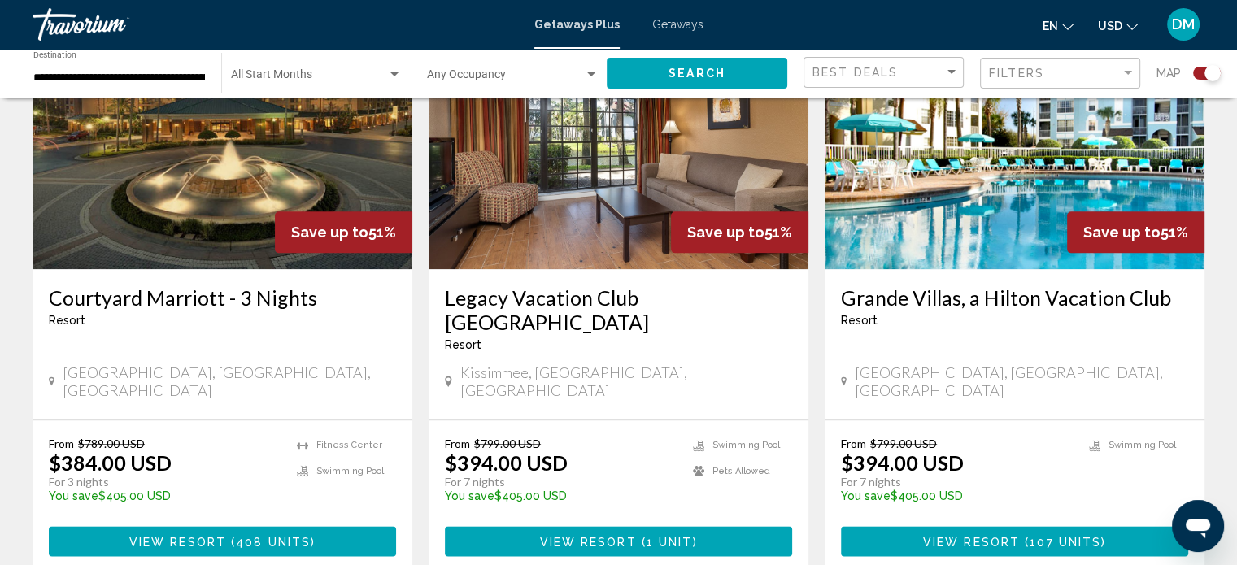
scroll to position [1987, 0]
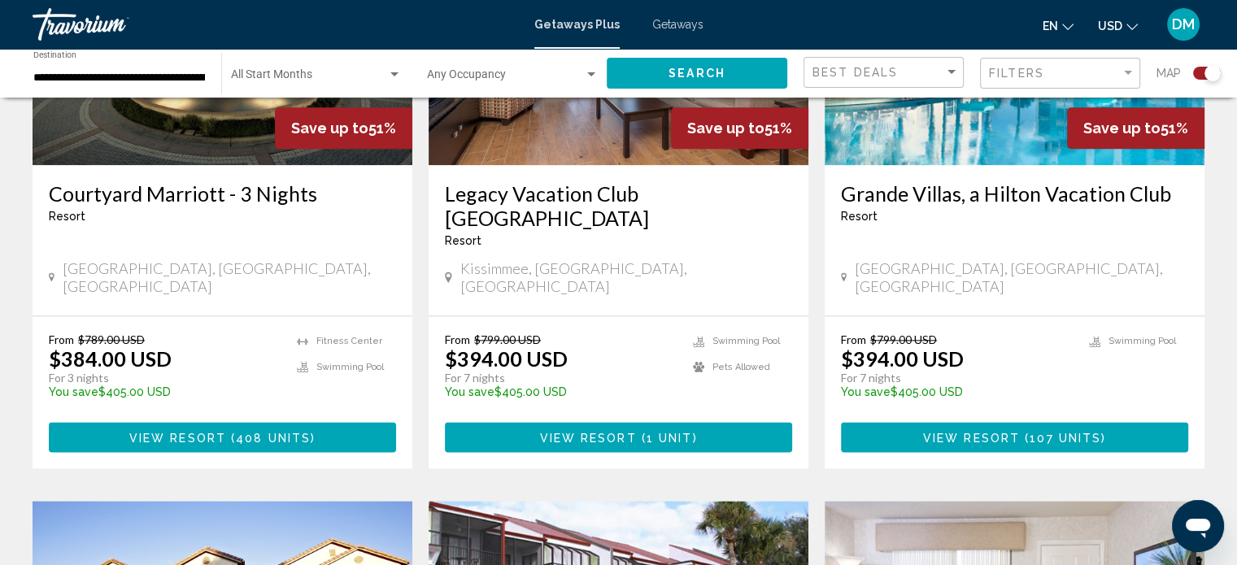
click at [1005, 431] on span "View Resort" at bounding box center [971, 437] width 97 height 13
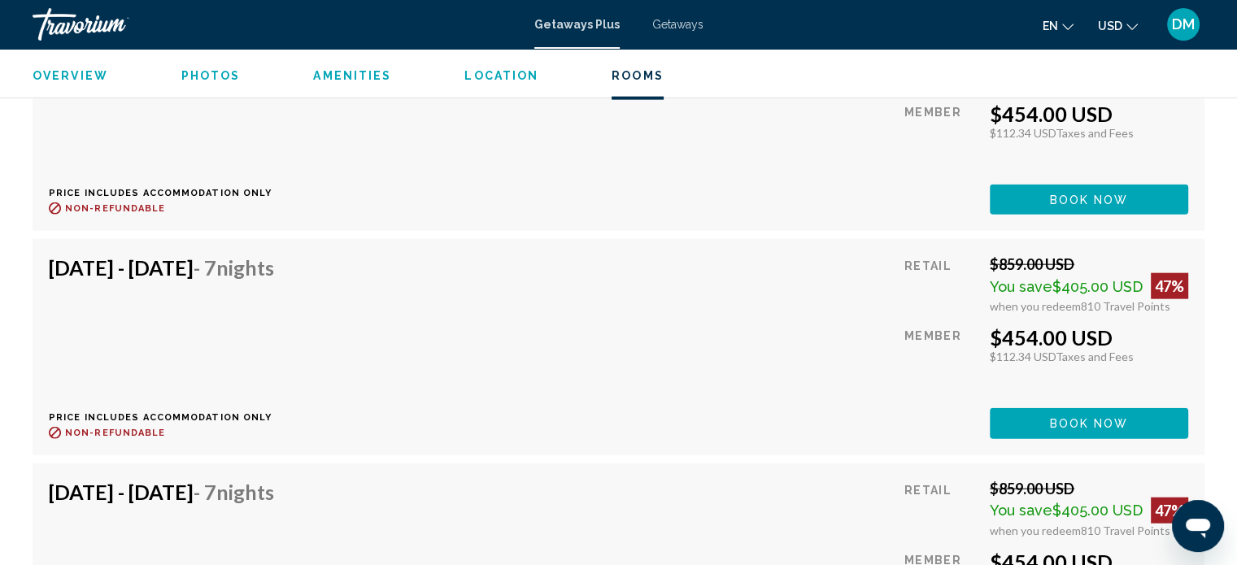
scroll to position [9750, 0]
